Goal: Check status: Check status

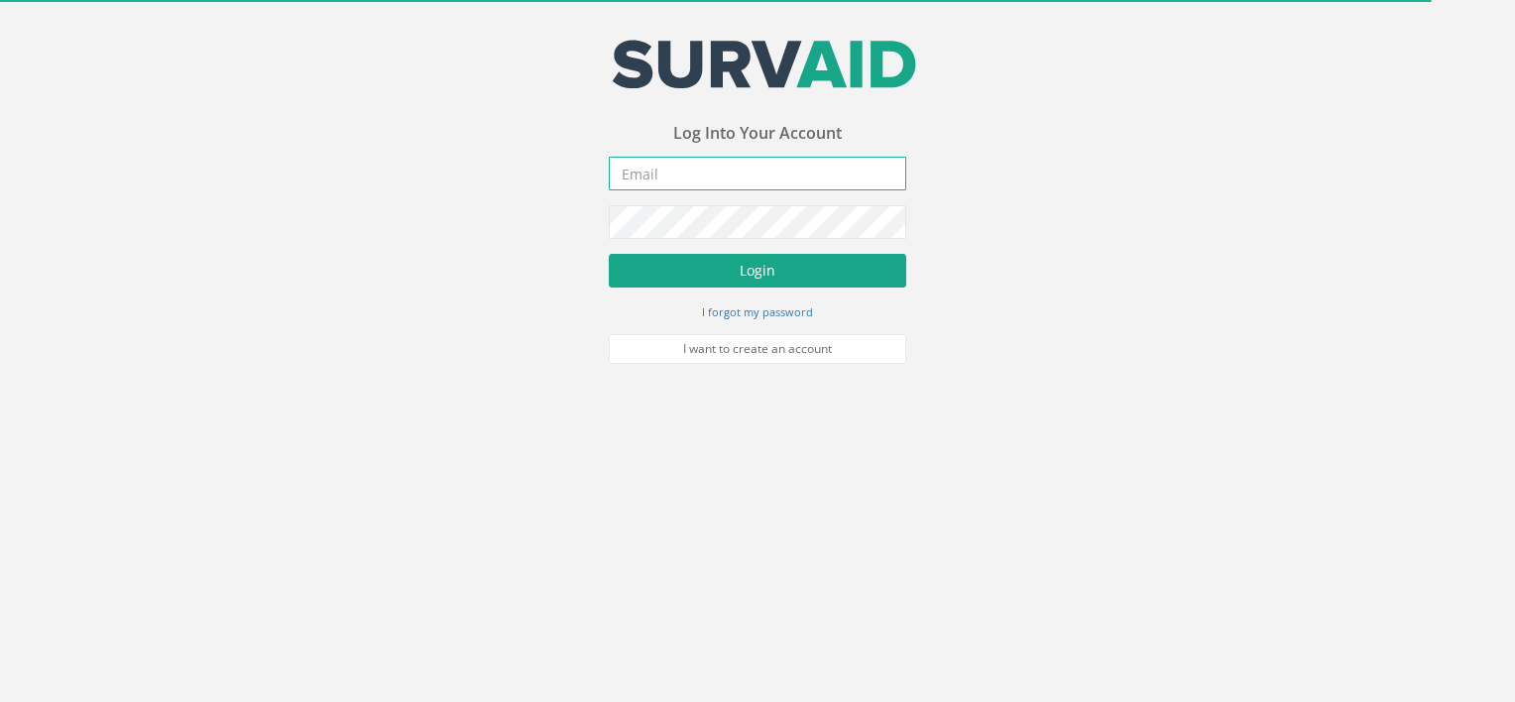
type input "[PERSON_NAME][EMAIL_ADDRESS][DOMAIN_NAME]"
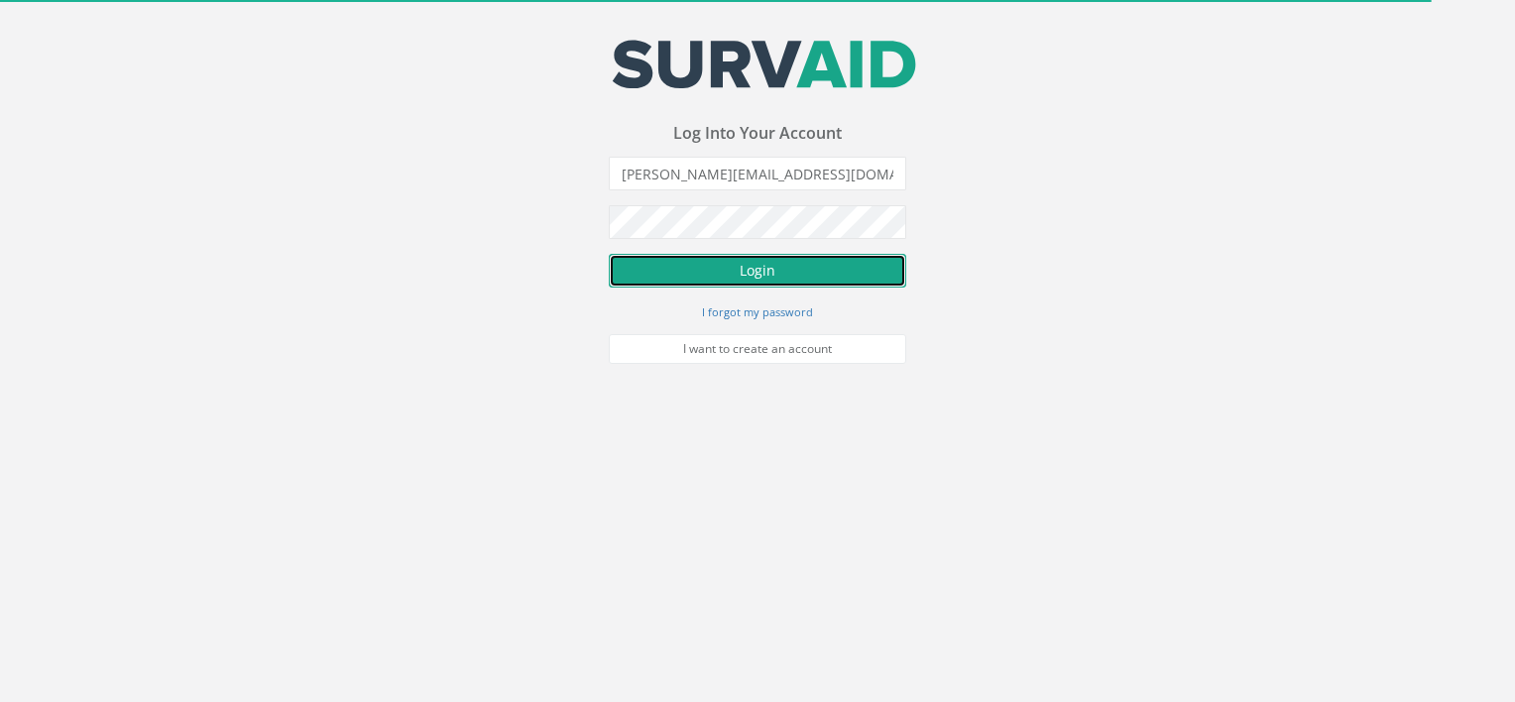
click at [647, 263] on button "Login" at bounding box center [758, 271] width 298 height 34
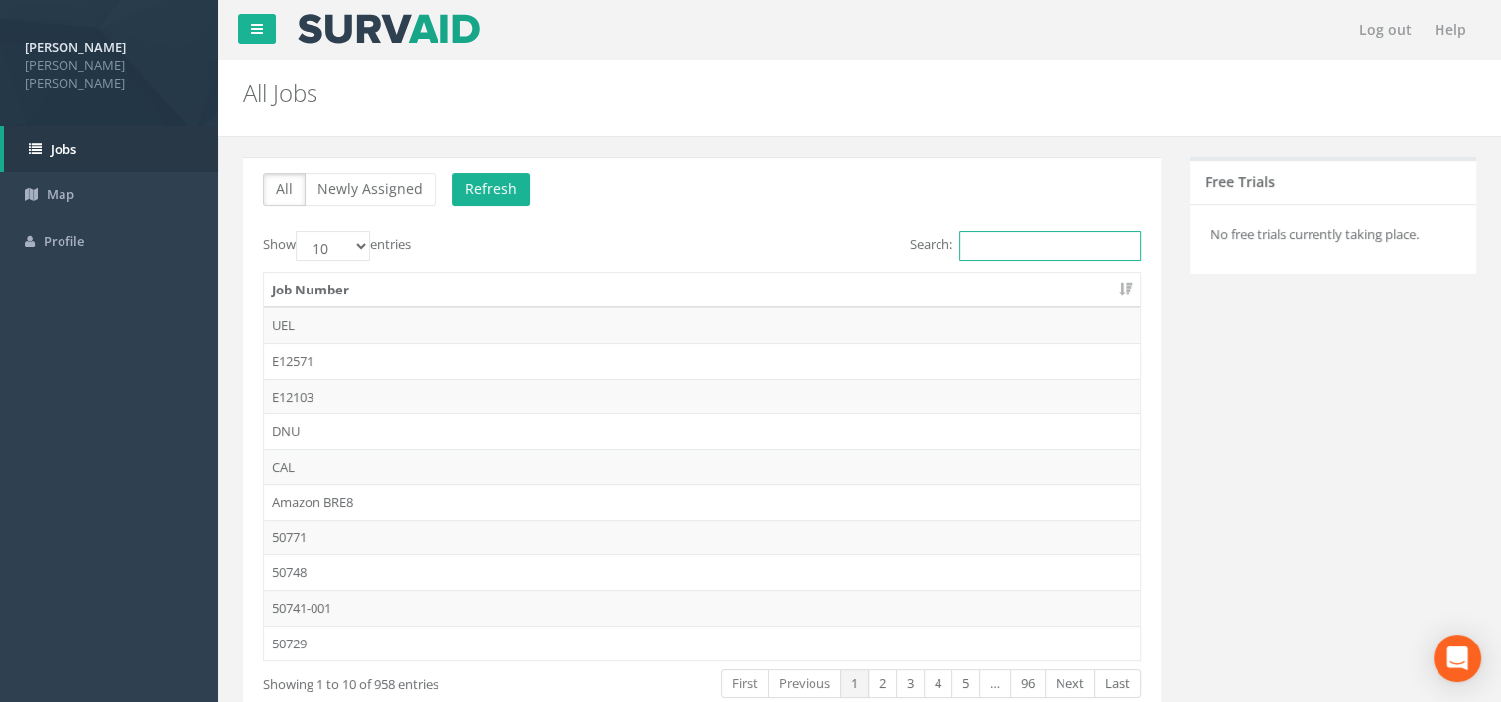
click at [1016, 247] on input "Search:" at bounding box center [1050, 246] width 182 height 30
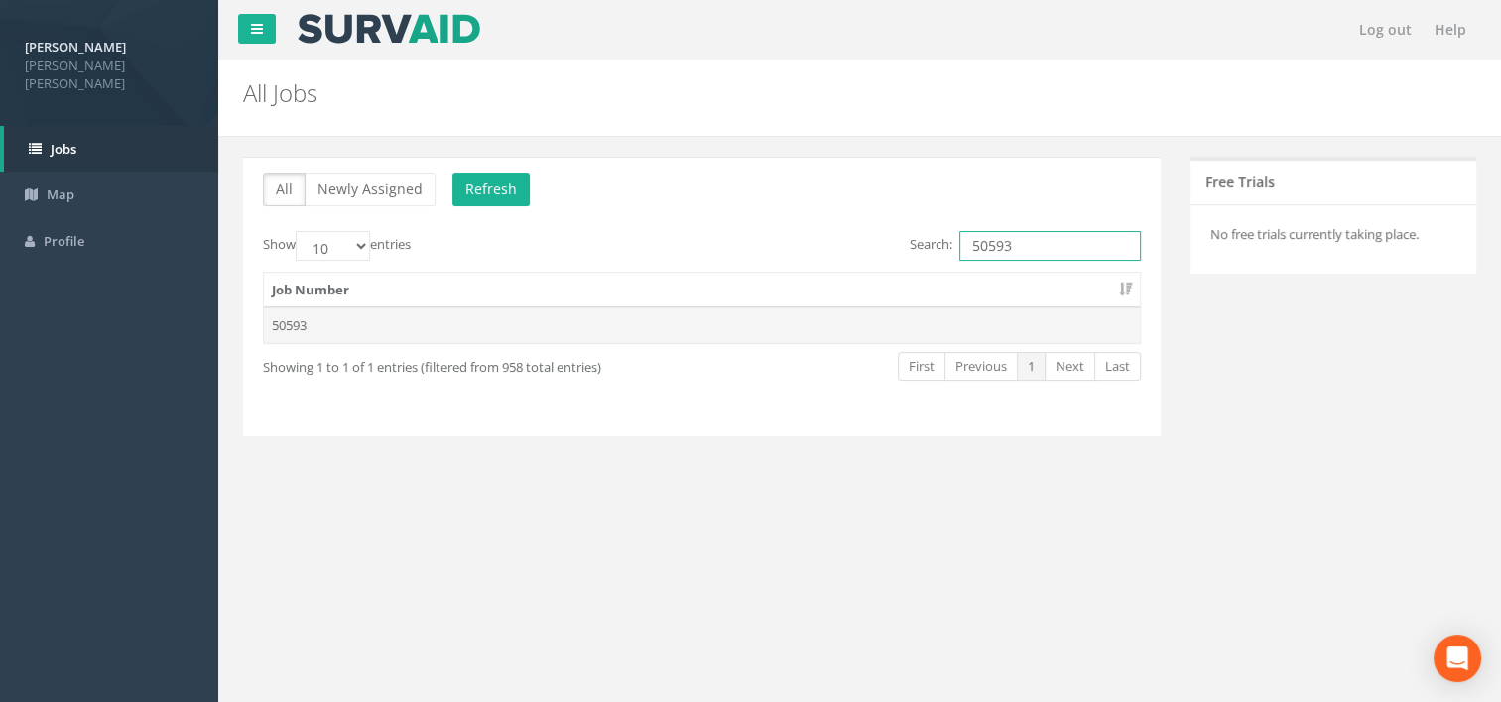
type input "50593"
click at [645, 315] on td "50593" at bounding box center [702, 325] width 876 height 36
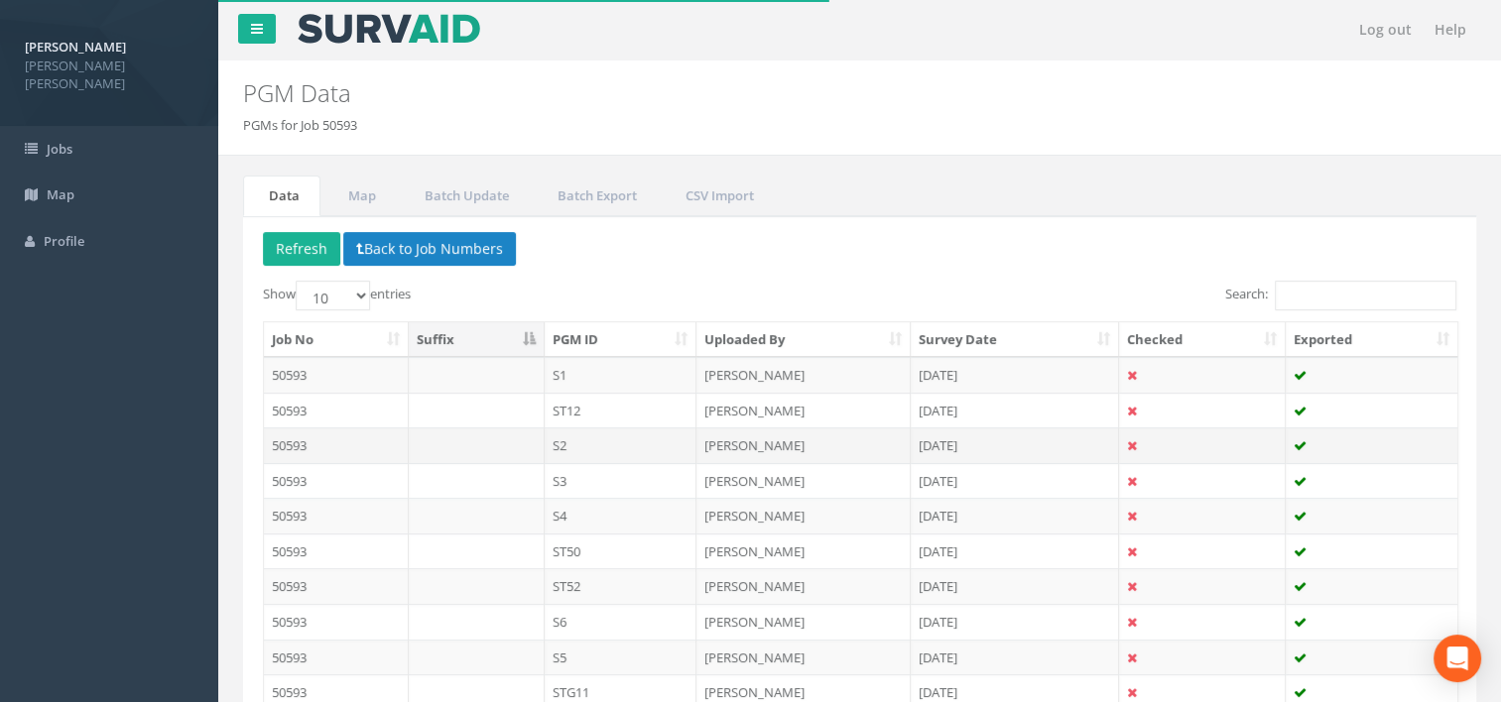
scroll to position [161, 0]
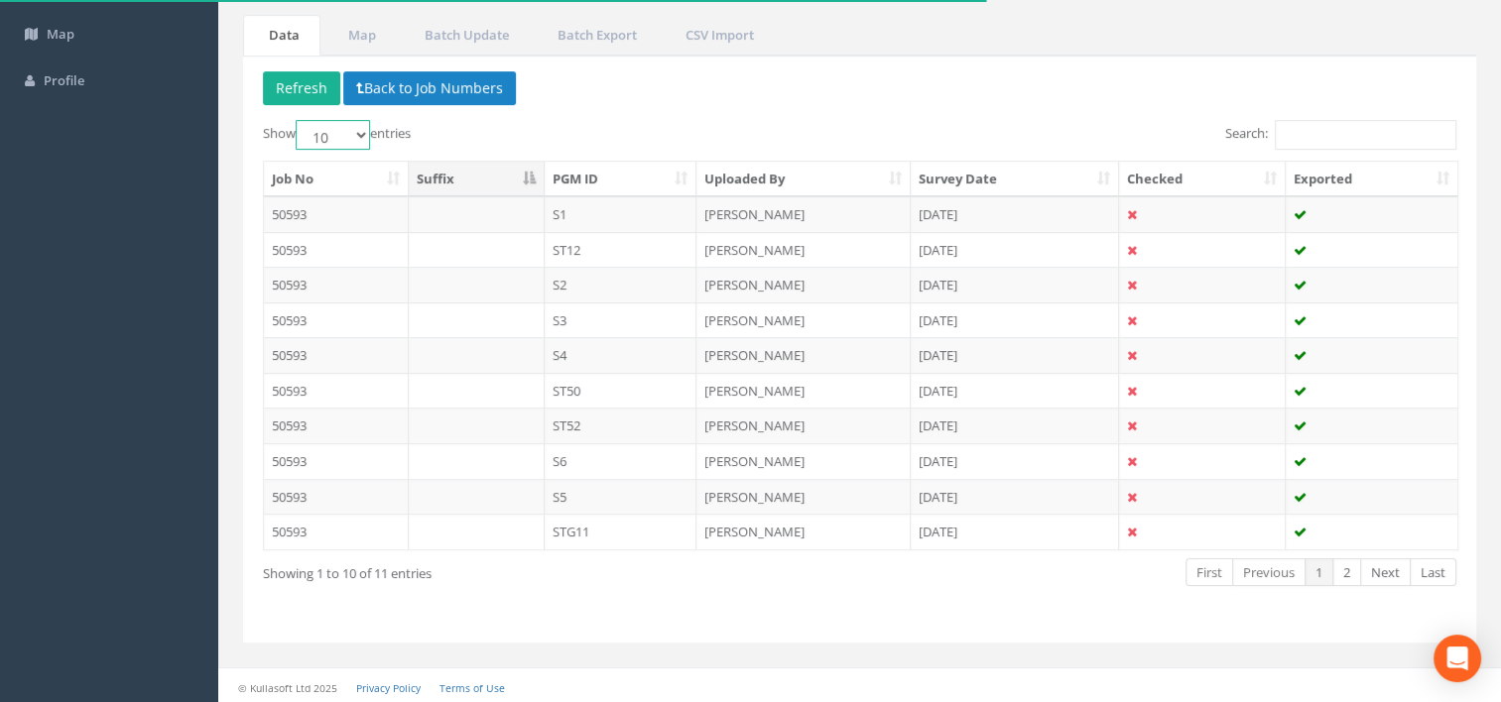
click at [362, 133] on select "10 25 50 100" at bounding box center [333, 135] width 74 height 30
select select "25"
click at [299, 120] on select "10 25 50 100" at bounding box center [333, 135] width 74 height 30
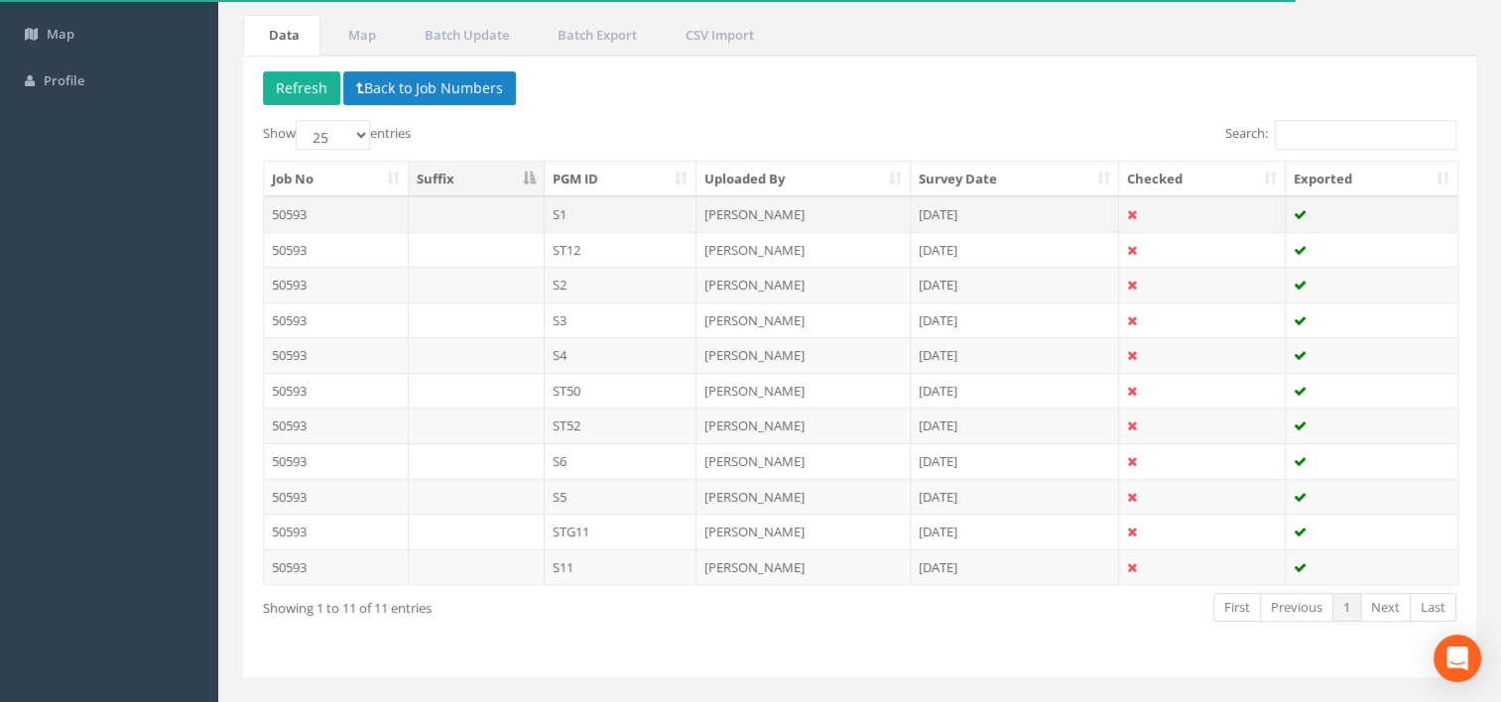
click at [584, 204] on td "S1" at bounding box center [621, 214] width 153 height 36
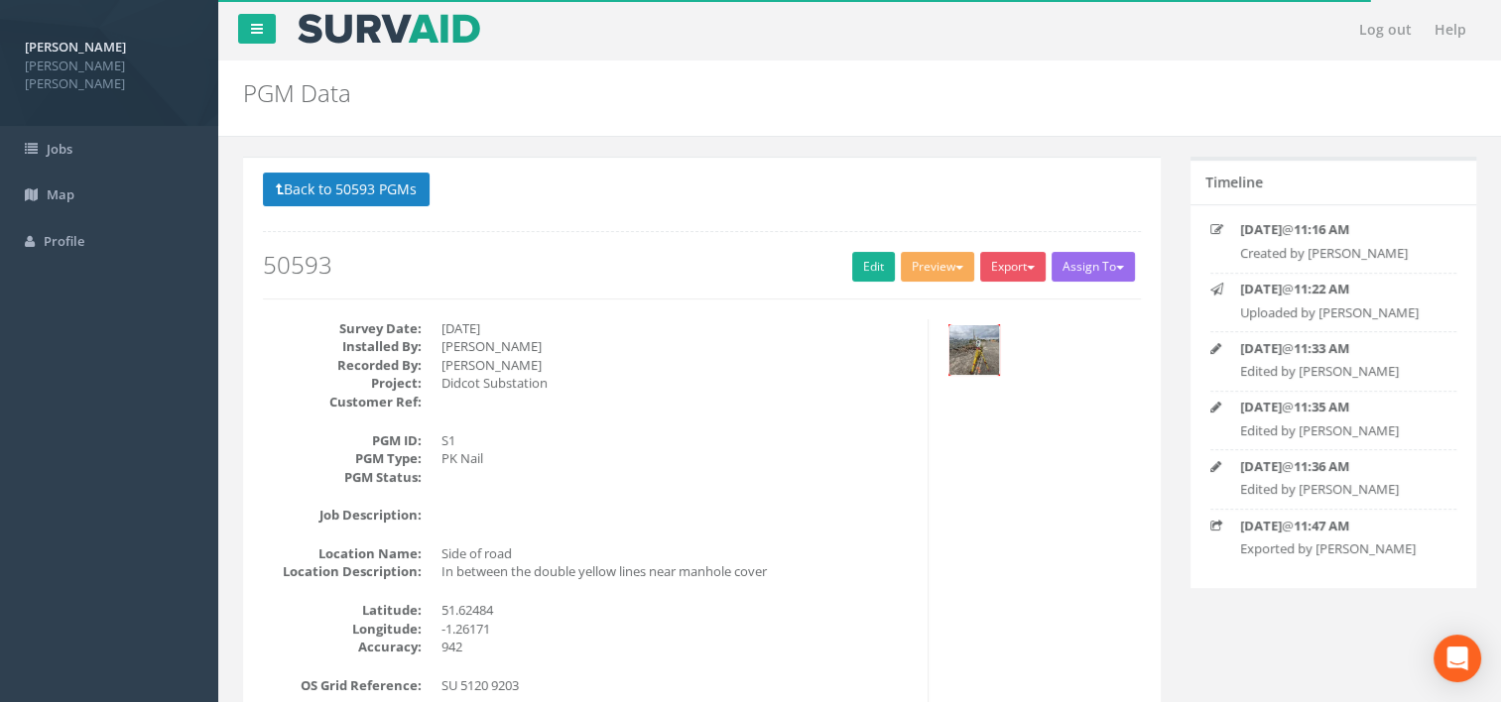
click at [969, 353] on img at bounding box center [974, 350] width 50 height 50
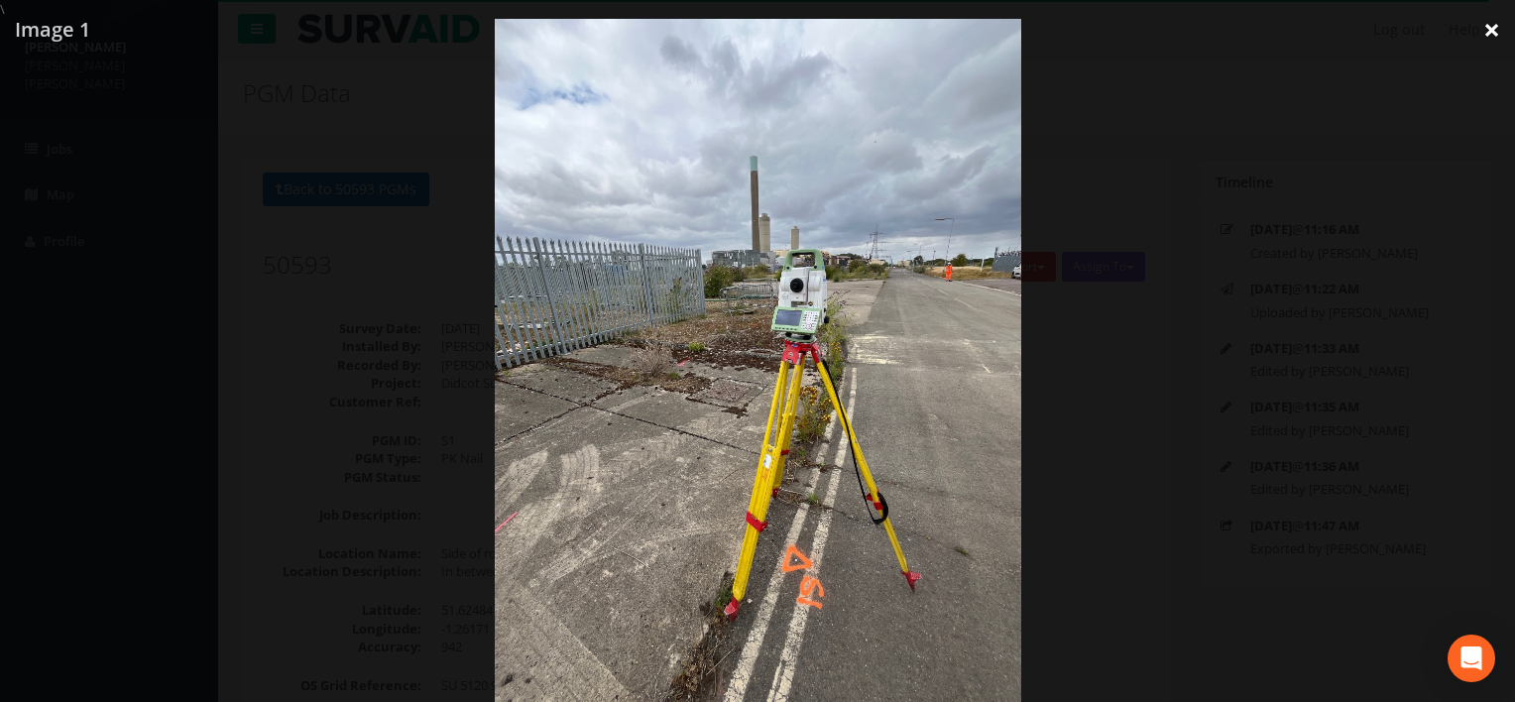
click at [1501, 26] on link "×" at bounding box center [1492, 30] width 47 height 60
